Goal: Information Seeking & Learning: Learn about a topic

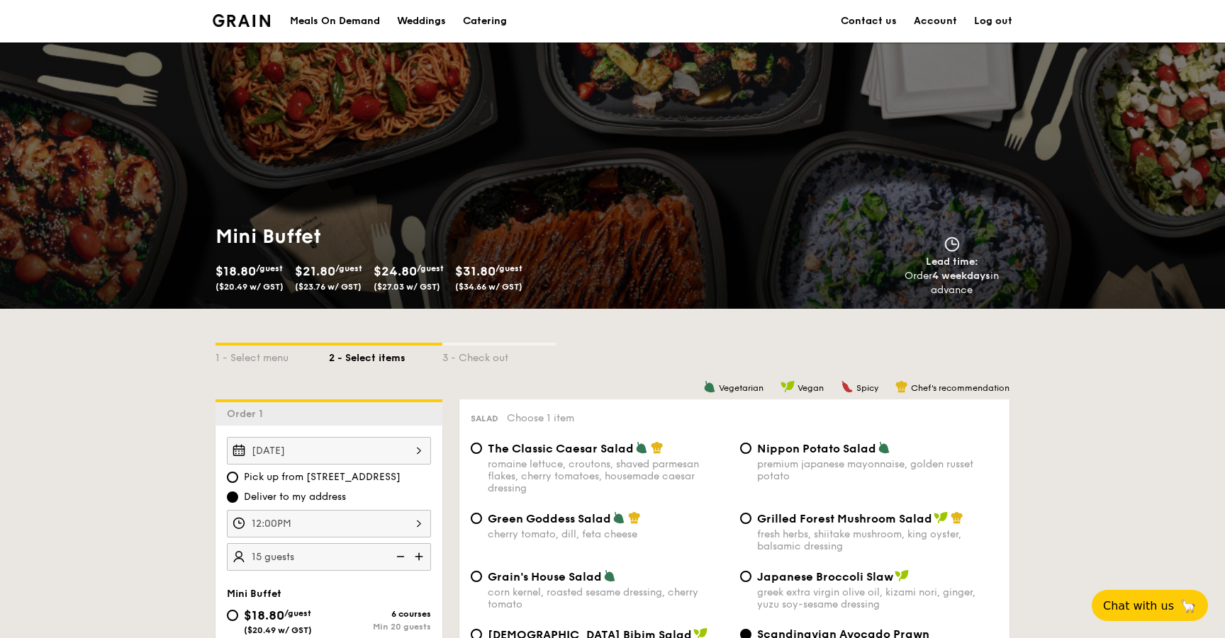
click at [261, 23] on img at bounding box center [241, 20] width 57 height 13
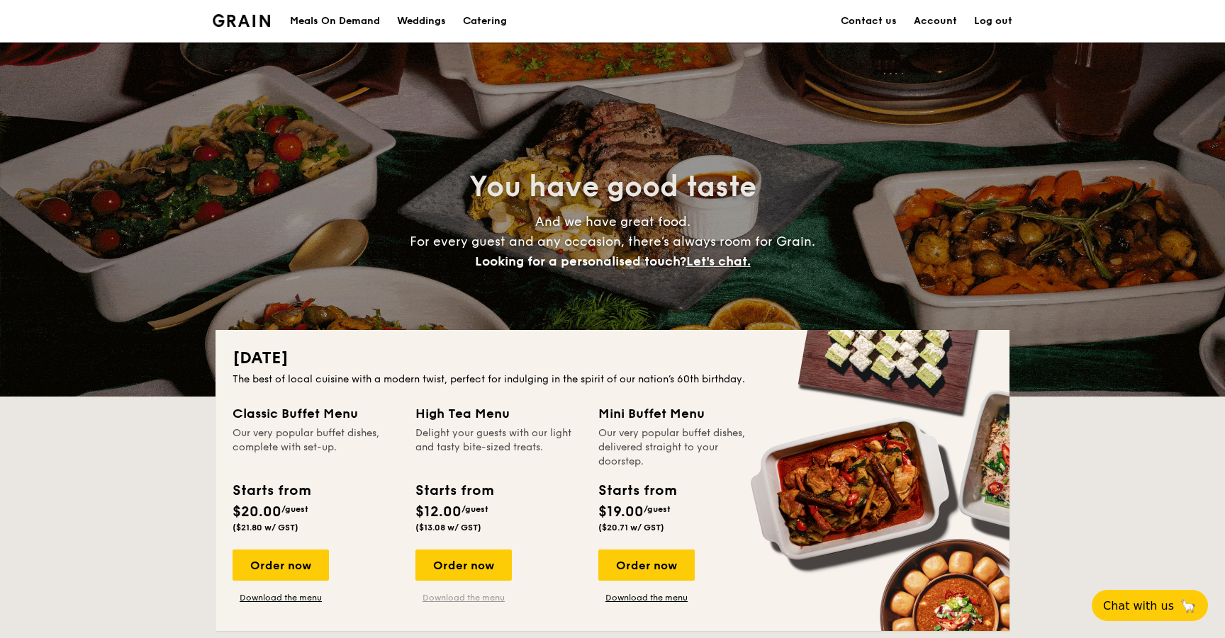
click at [497, 597] on link "Download the menu" at bounding box center [463, 597] width 96 height 11
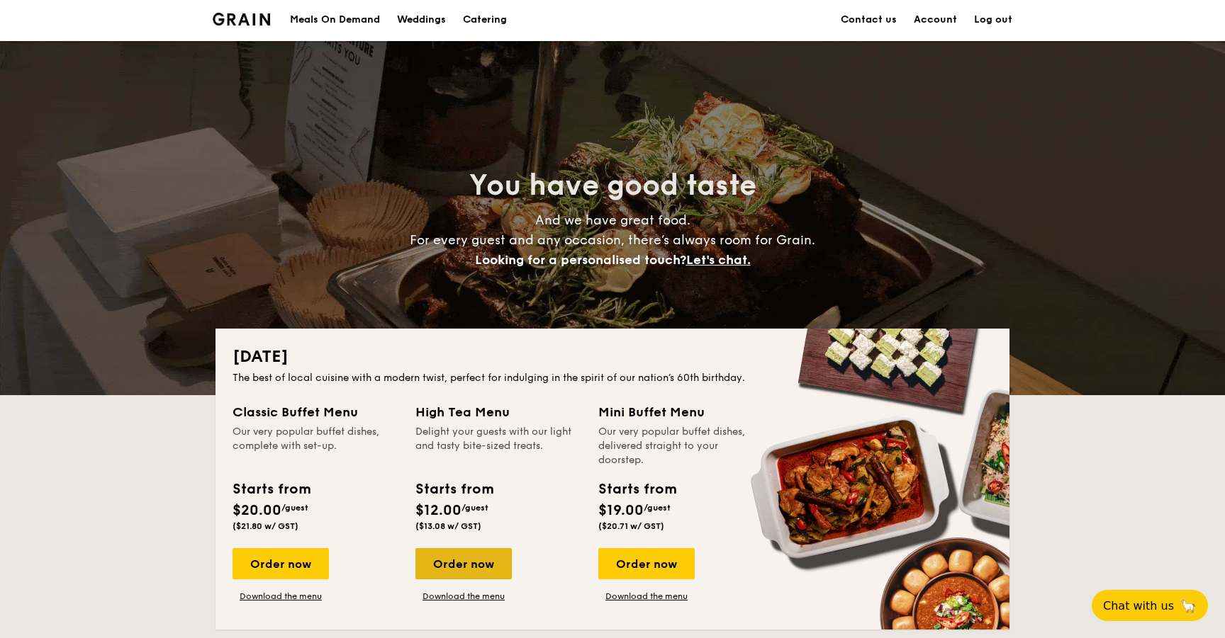
scroll to position [327, 0]
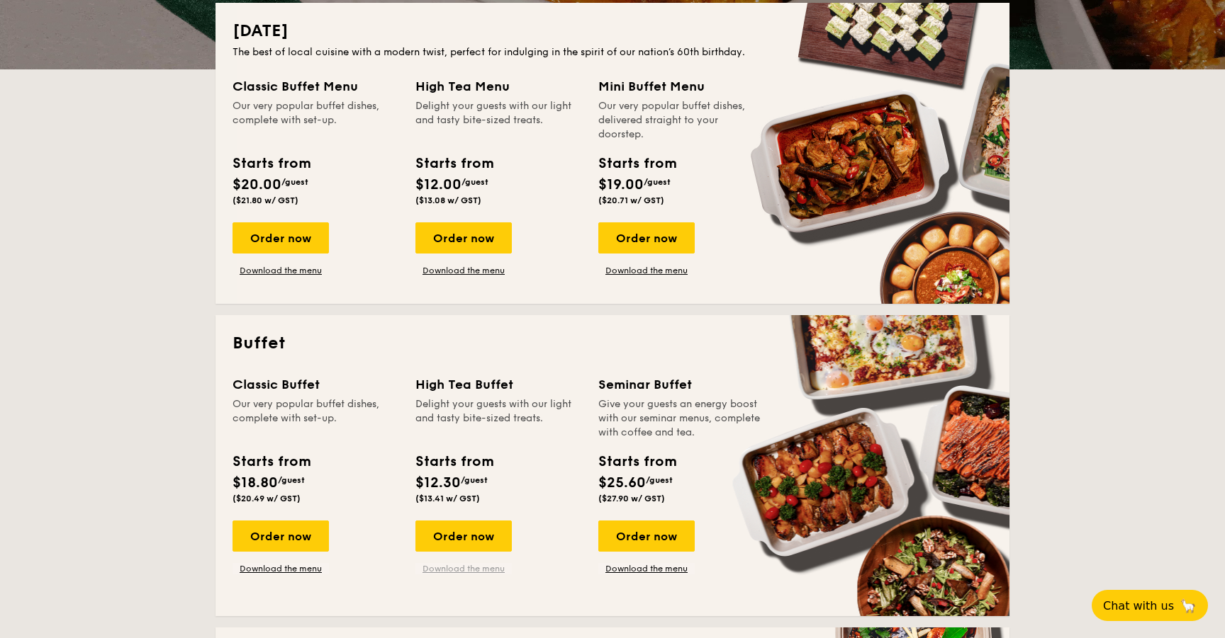
click at [455, 570] on link "Download the menu" at bounding box center [463, 568] width 96 height 11
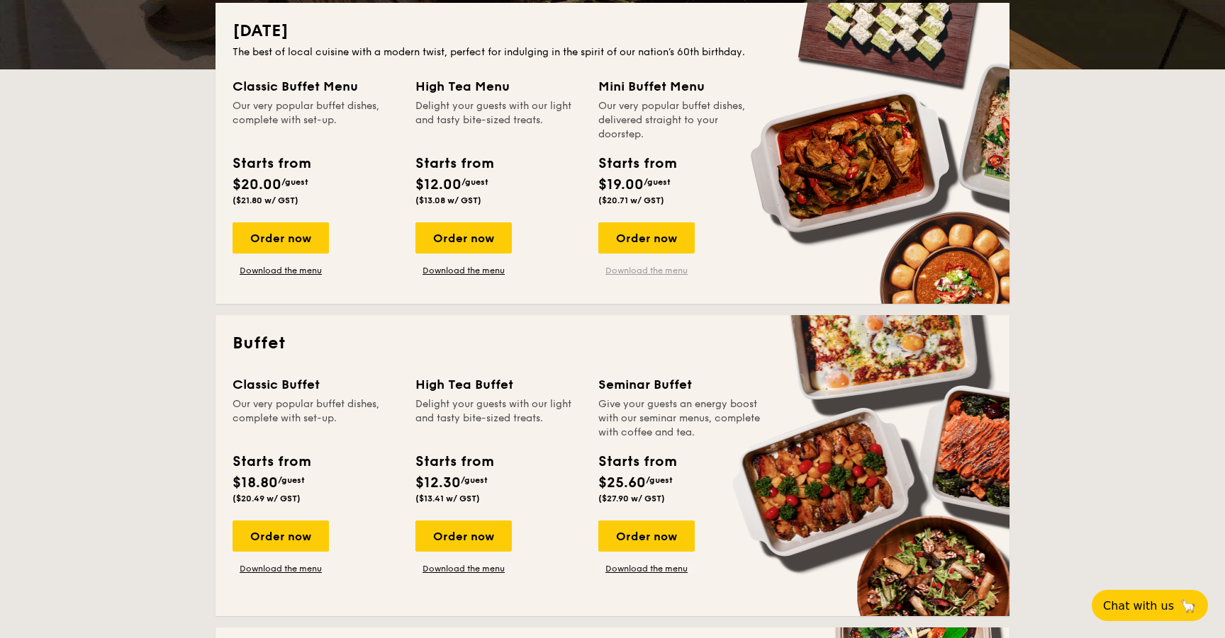
click at [662, 273] on link "Download the menu" at bounding box center [646, 270] width 96 height 11
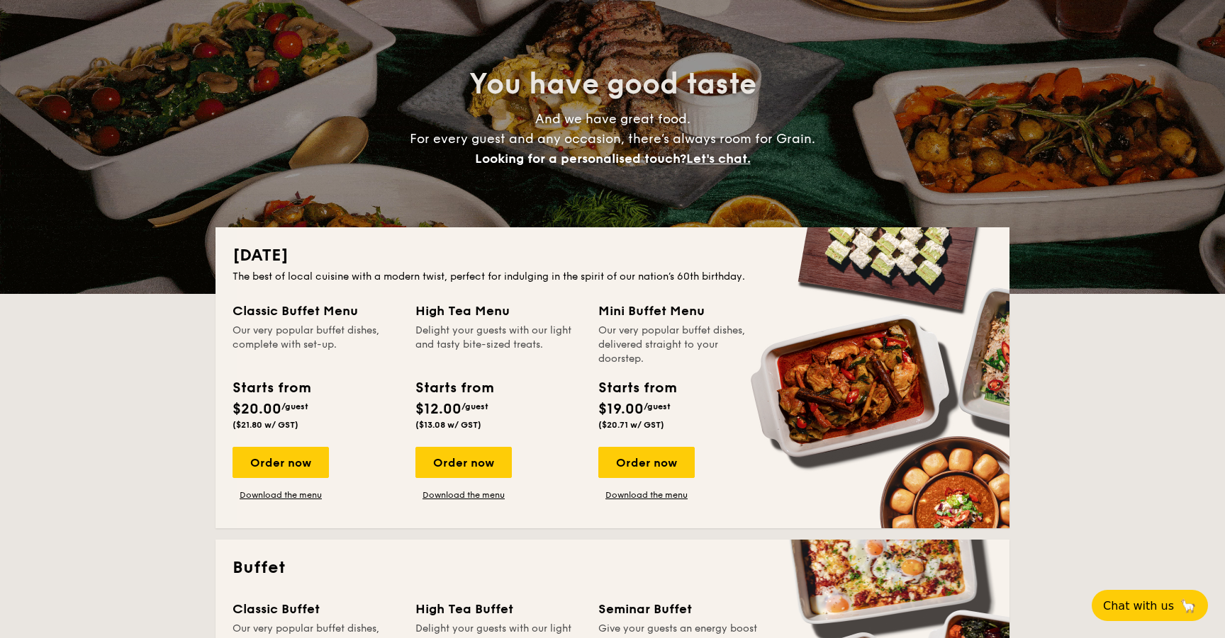
scroll to position [121, 0]
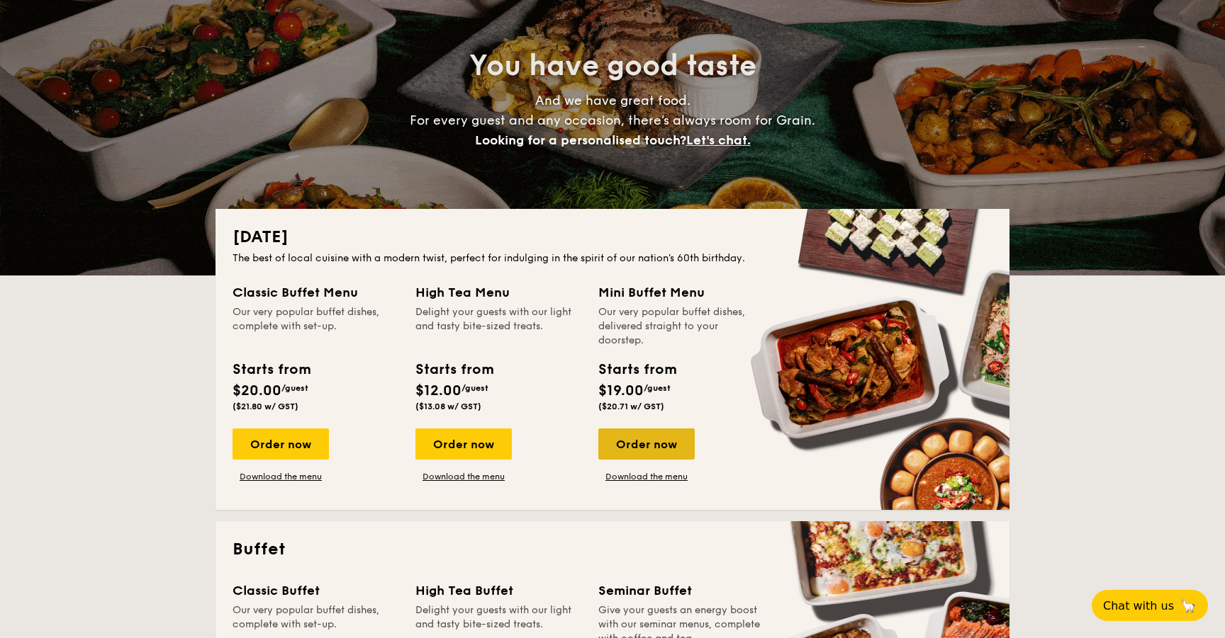
click at [641, 448] on div "Order now" at bounding box center [646, 444] width 96 height 31
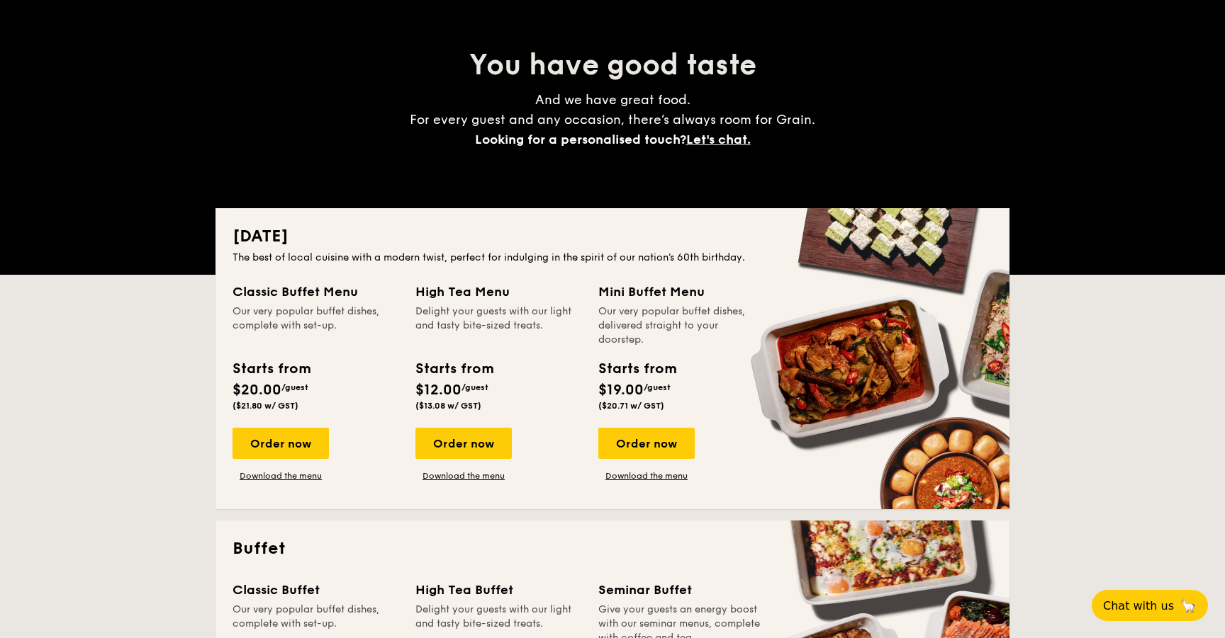
scroll to position [423, 0]
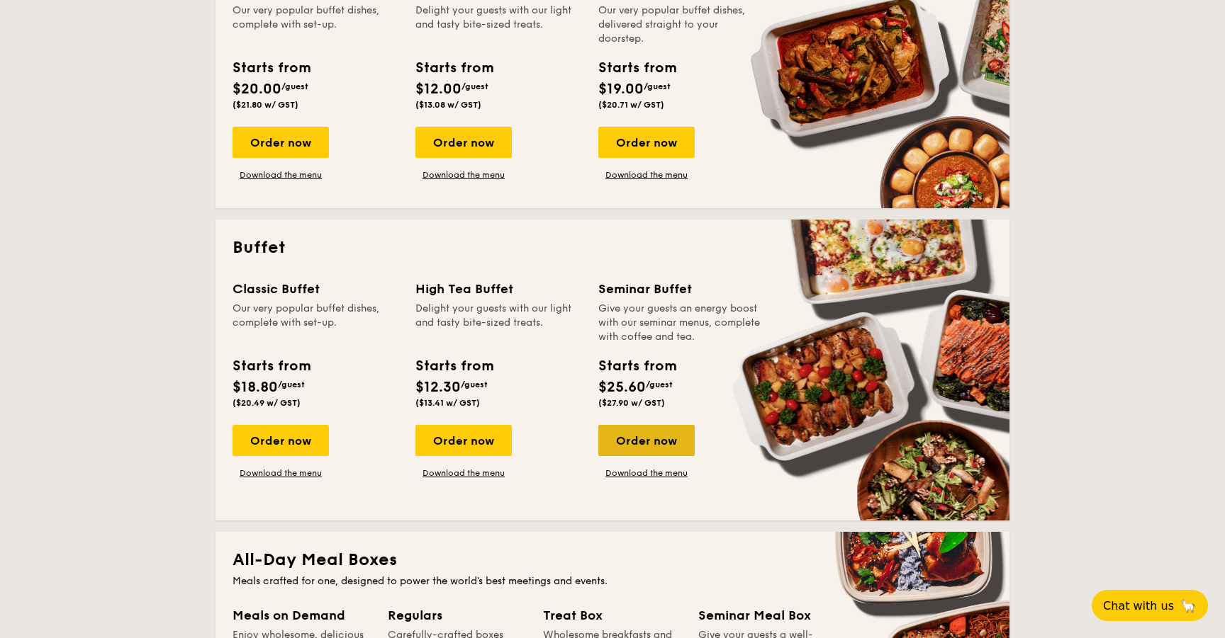
click at [636, 449] on div "Order now" at bounding box center [646, 440] width 96 height 31
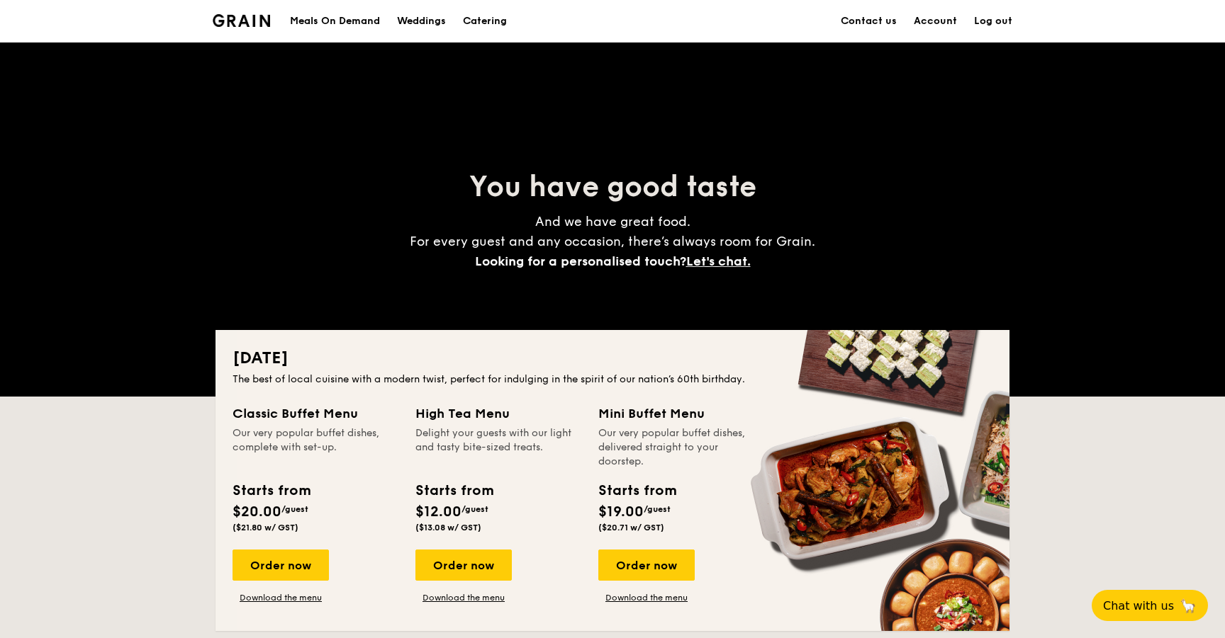
scroll to position [423, 0]
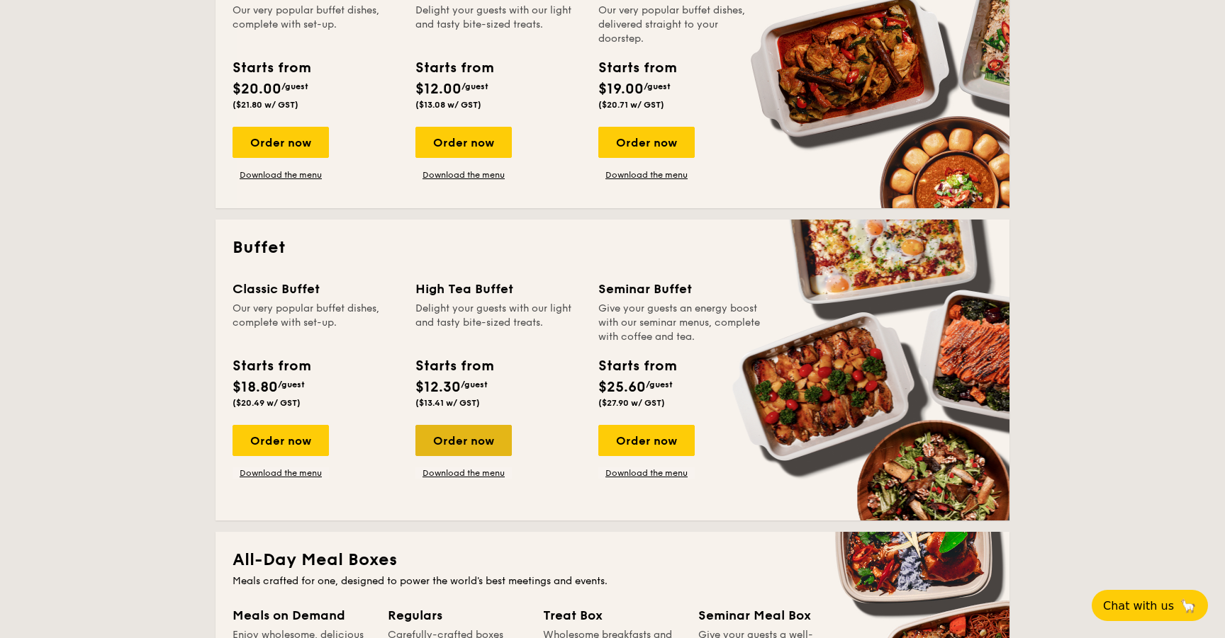
click at [474, 444] on div "Order now" at bounding box center [463, 440] width 96 height 31
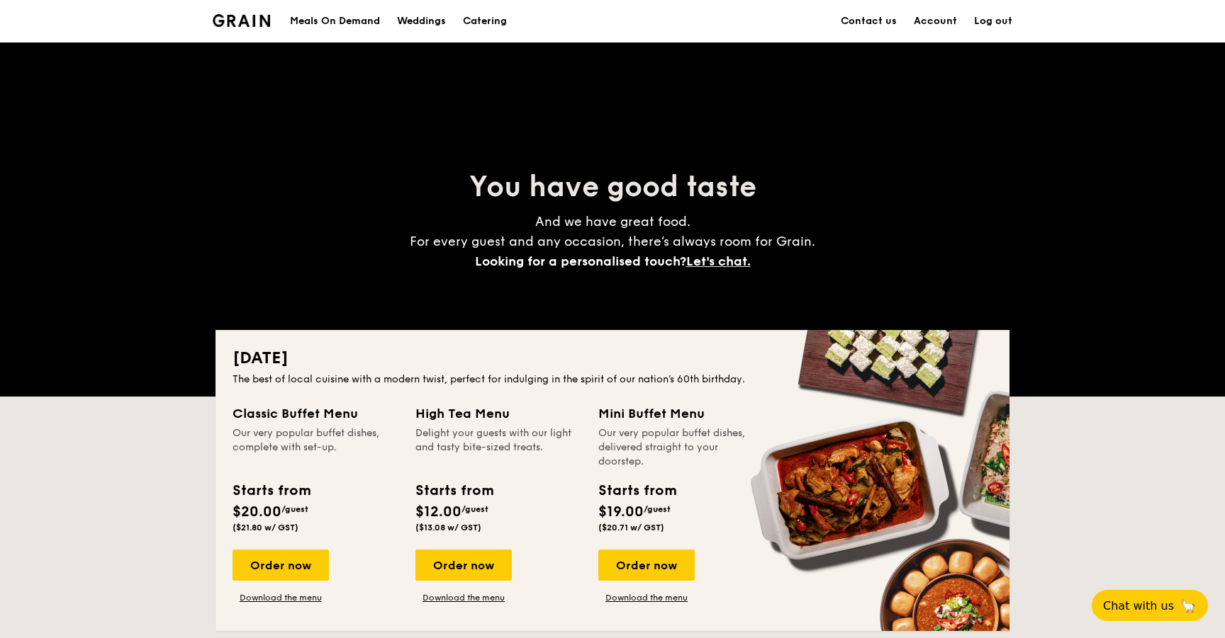
scroll to position [423, 0]
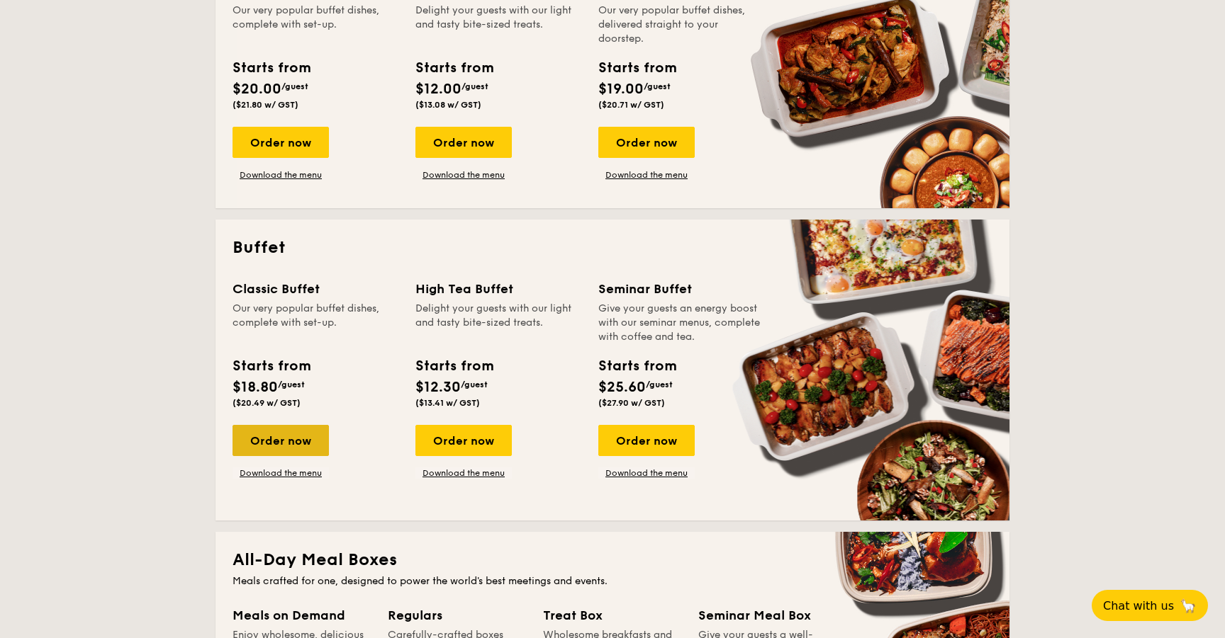
click at [296, 433] on div "Order now" at bounding box center [280, 440] width 96 height 31
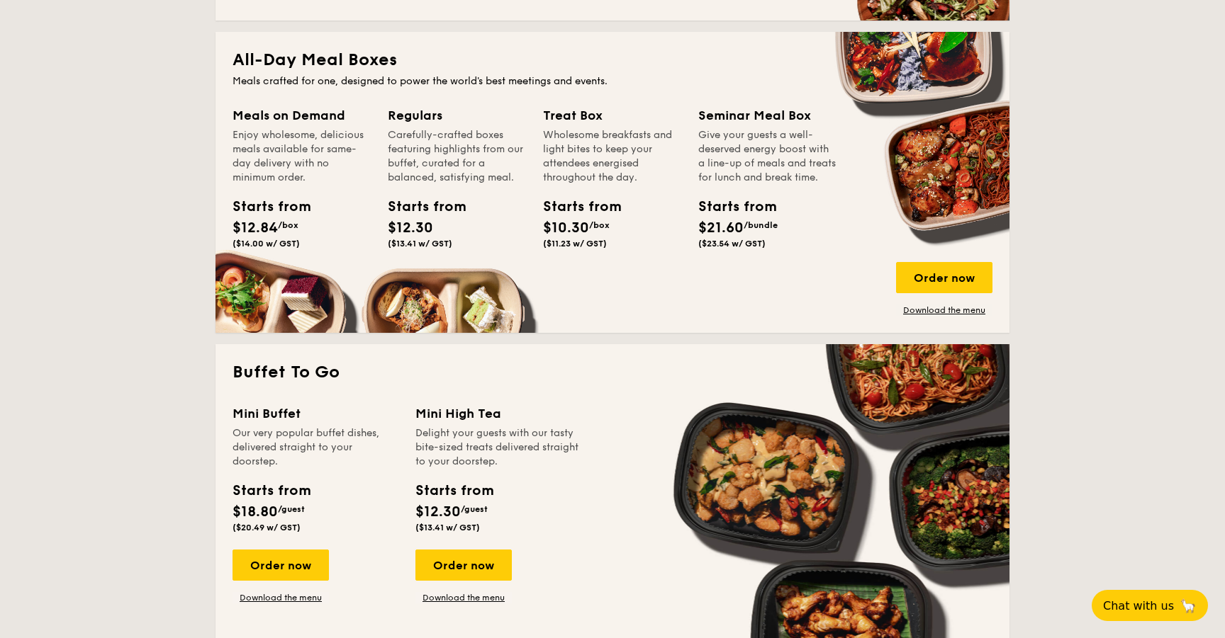
scroll to position [928, 0]
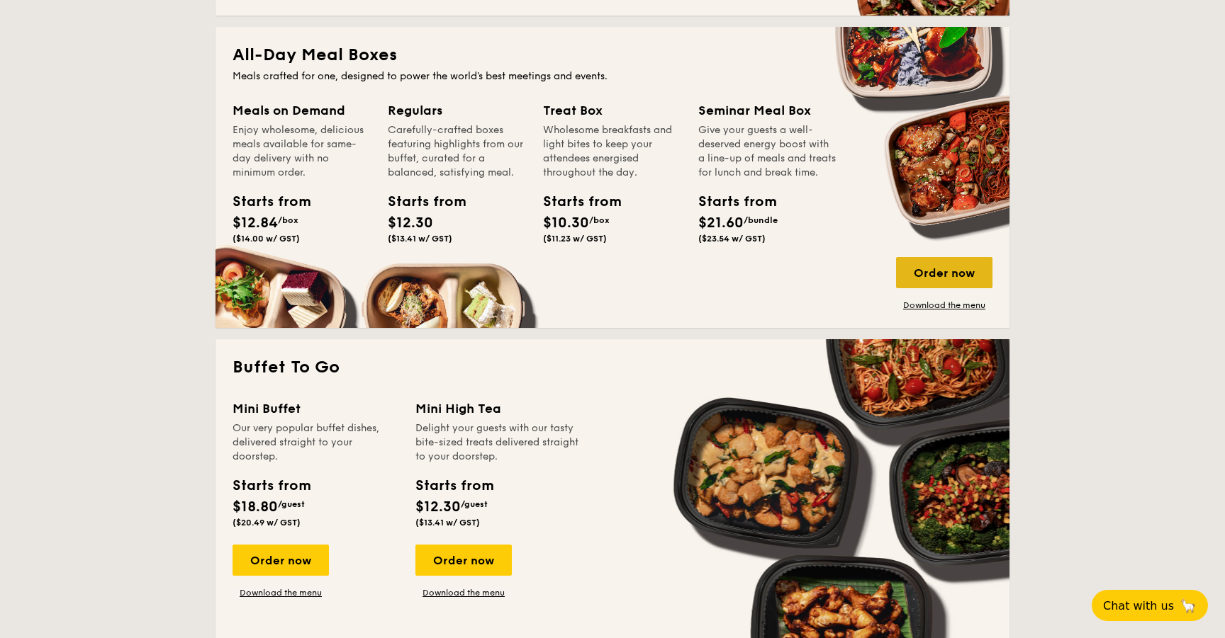
click at [976, 282] on div "Order now" at bounding box center [944, 272] width 96 height 31
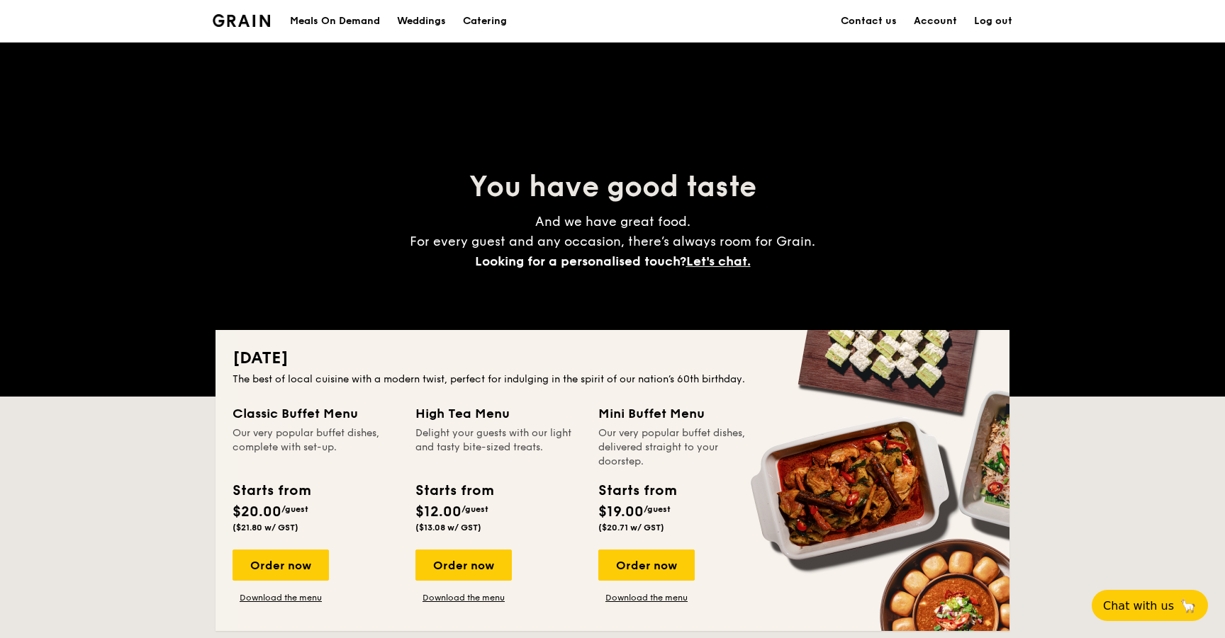
scroll to position [928, 0]
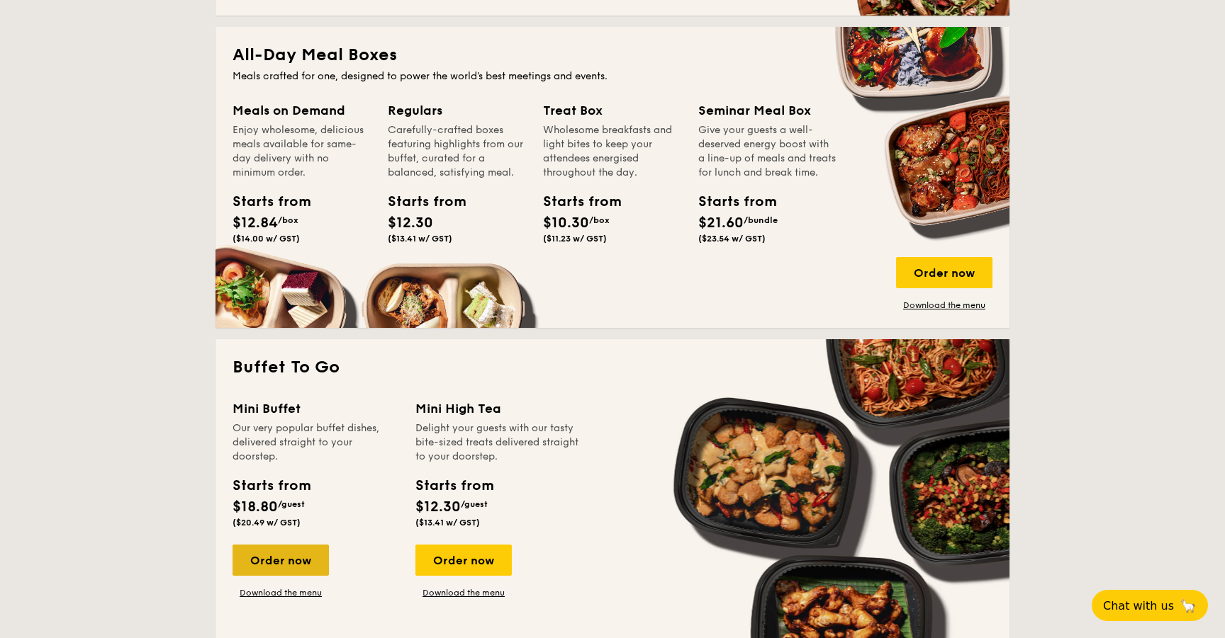
click at [300, 555] on div "Order now" at bounding box center [280, 560] width 96 height 31
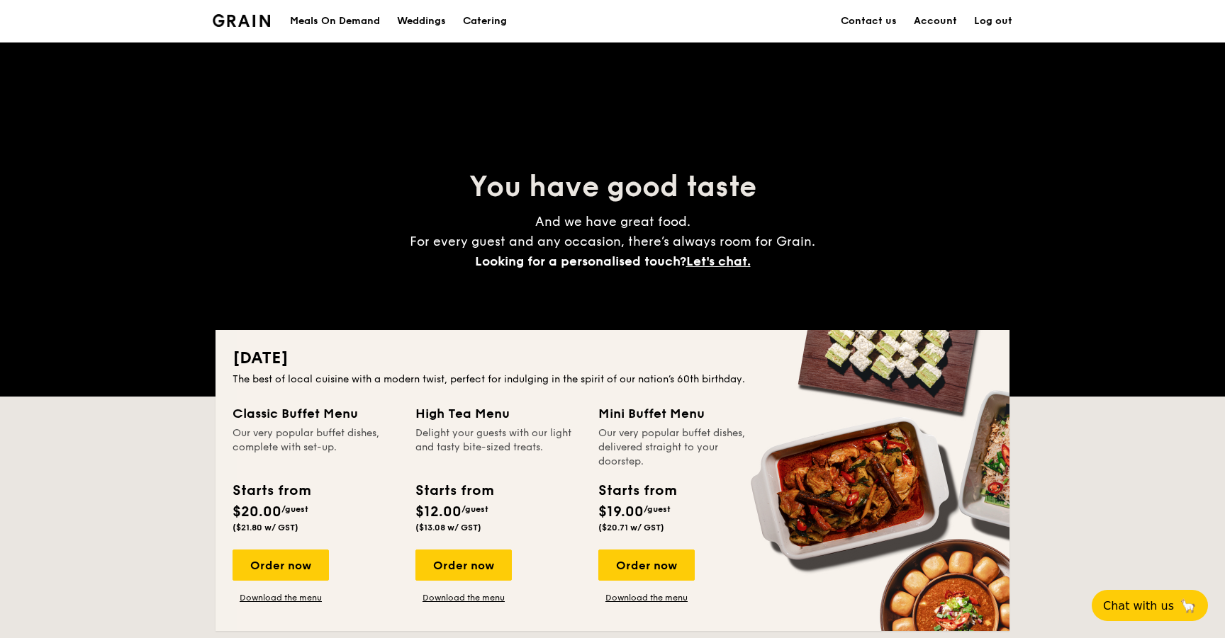
scroll to position [928, 0]
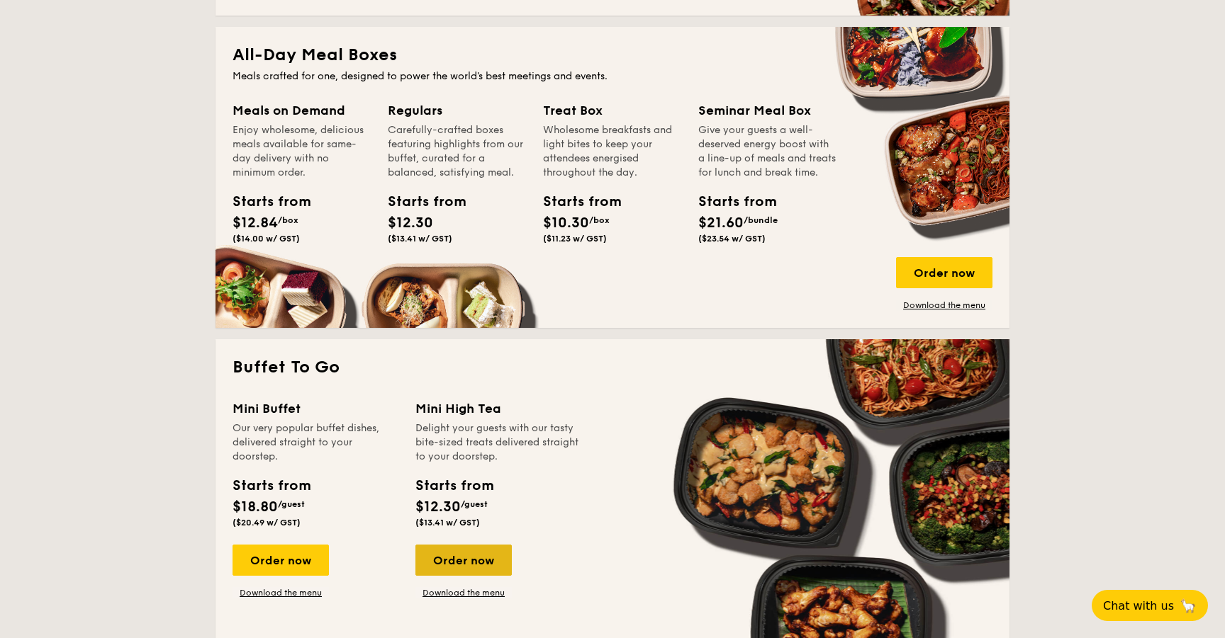
click at [473, 556] on div "Order now" at bounding box center [463, 560] width 96 height 31
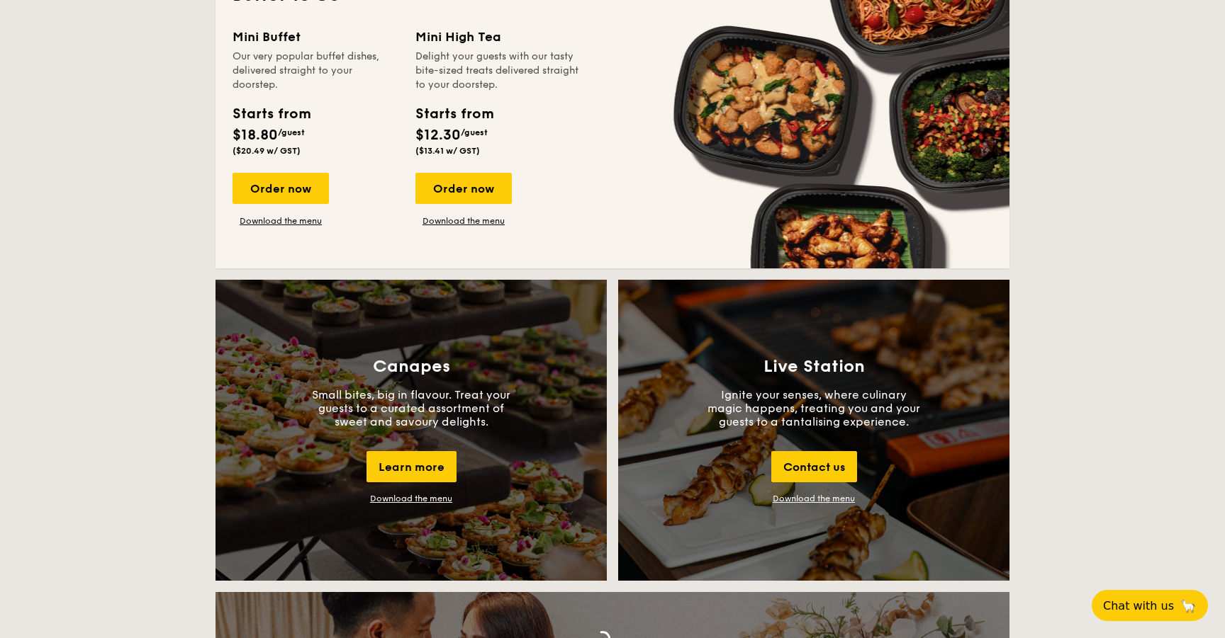
scroll to position [1310, 0]
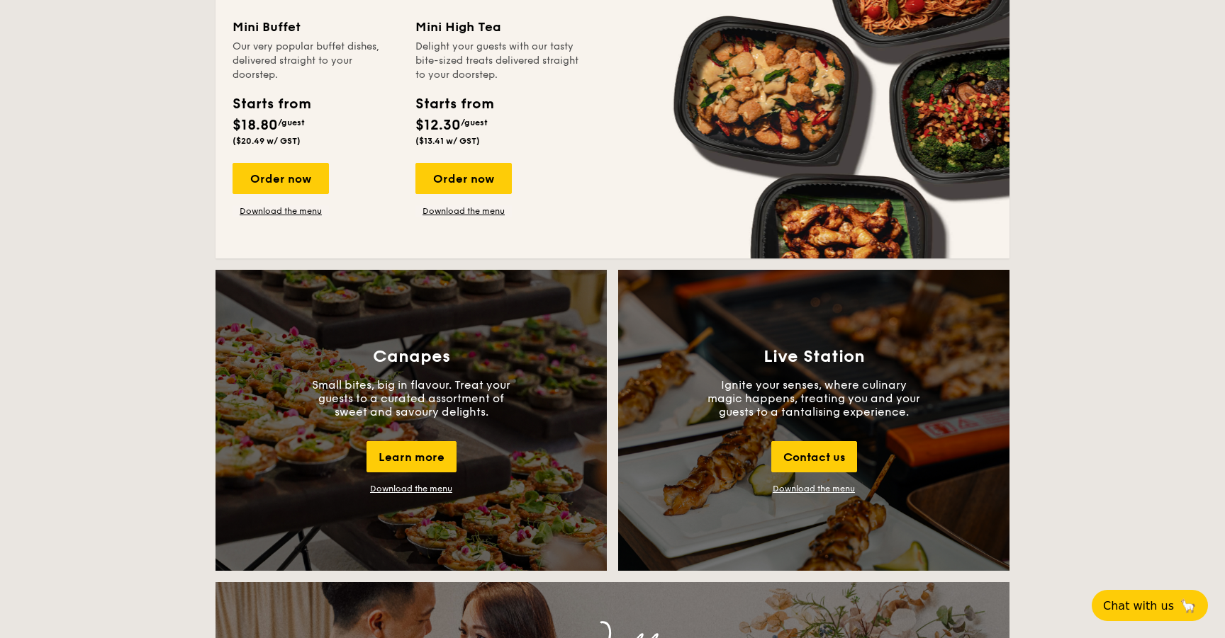
click at [427, 488] on div "Download the menu" at bounding box center [411, 489] width 82 height 10
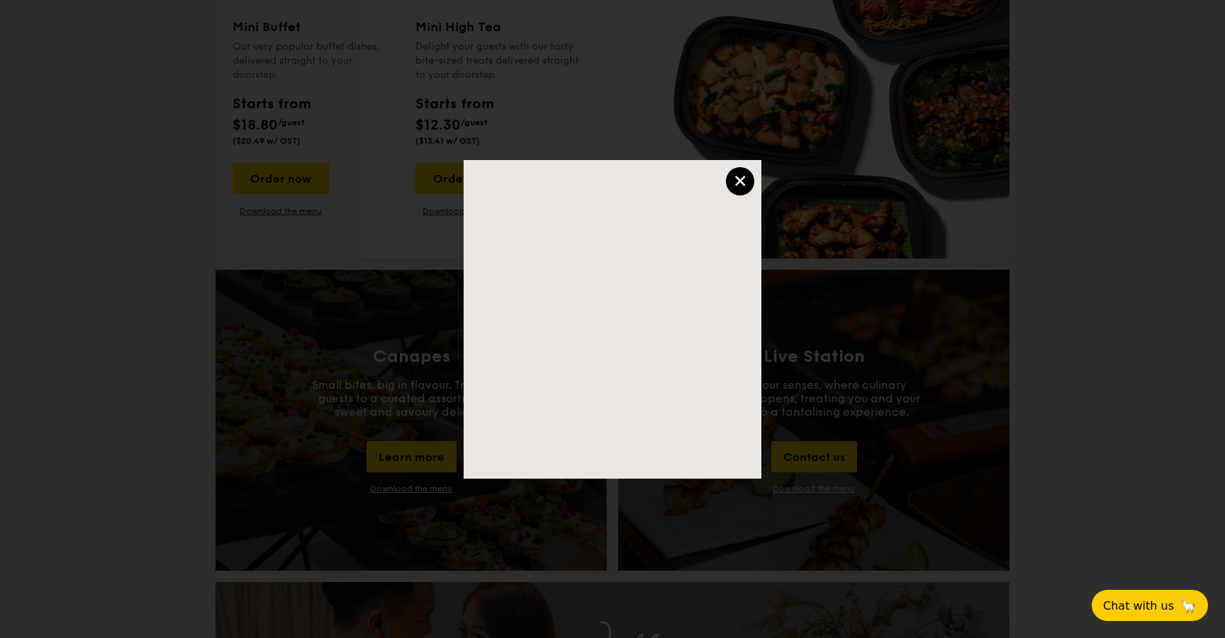
click at [736, 184] on div "×" at bounding box center [740, 181] width 28 height 28
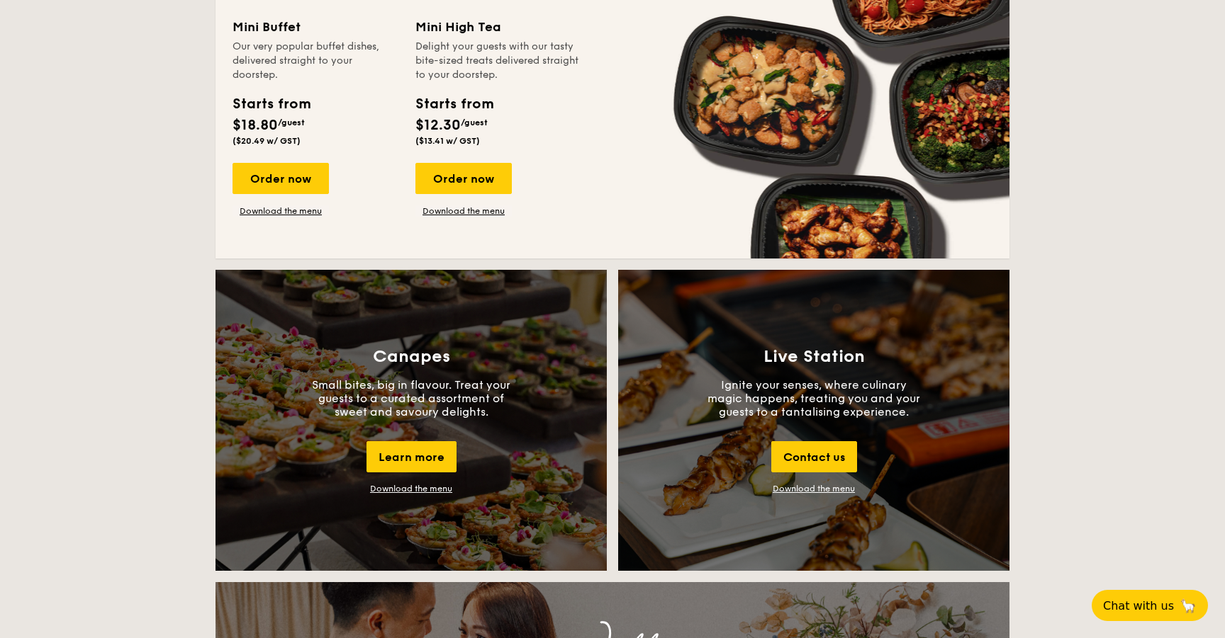
click at [803, 489] on link "Download the menu" at bounding box center [813, 489] width 82 height 10
click at [413, 458] on div "Learn more" at bounding box center [411, 456] width 90 height 31
click at [173, 440] on div "[DATE] The best of local cuisine with a modern twist, perfect for indulging in …" at bounding box center [612, 559] width 1225 height 3079
